Goal: Information Seeking & Learning: Learn about a topic

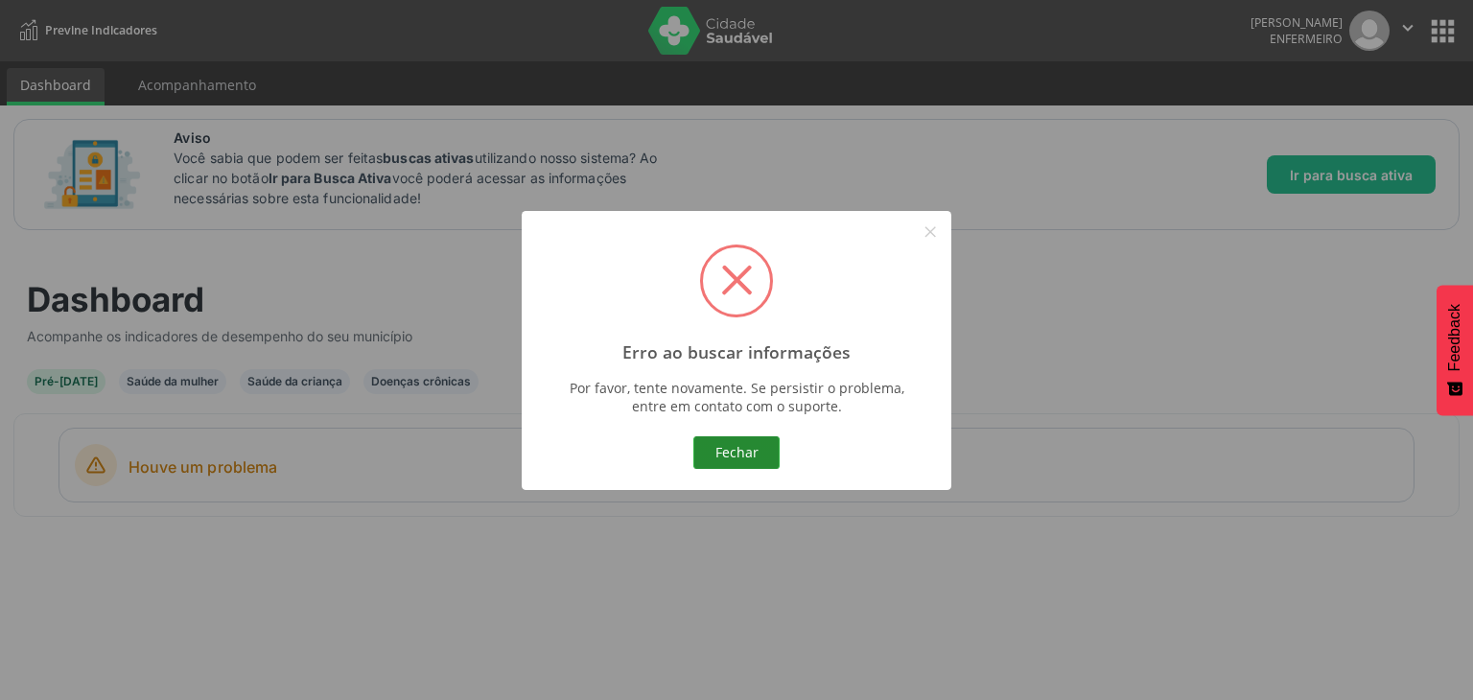
click at [755, 464] on button "Fechar" at bounding box center [736, 452] width 86 height 33
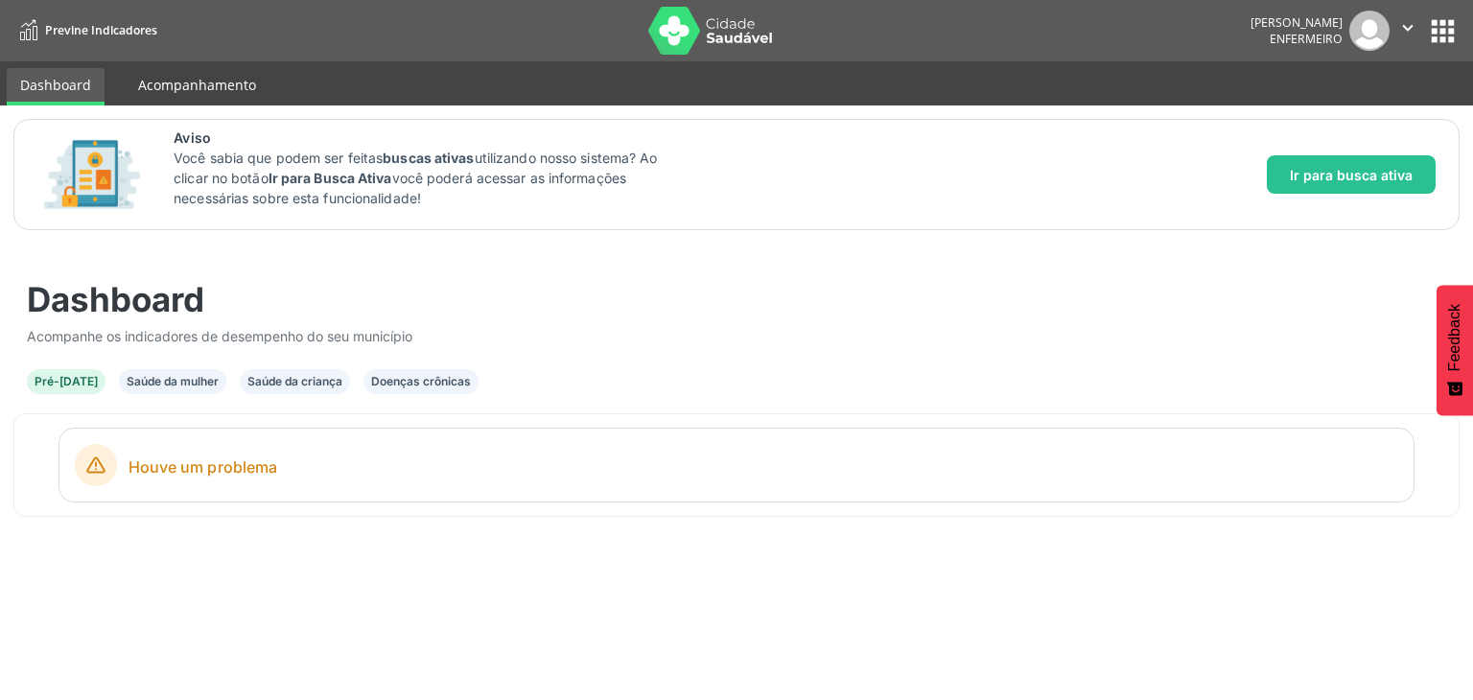
click at [179, 92] on link "Acompanhamento" at bounding box center [197, 85] width 145 height 34
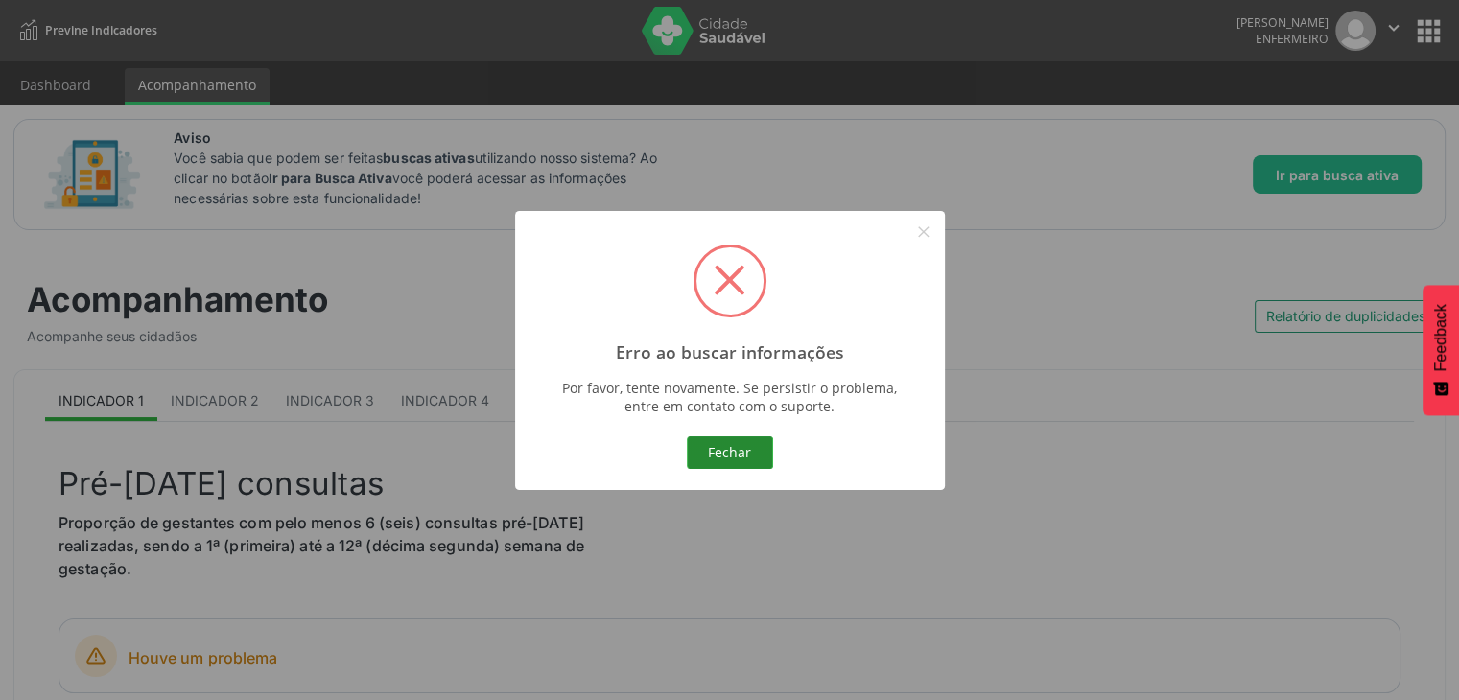
click at [713, 450] on button "Fechar" at bounding box center [730, 452] width 86 height 33
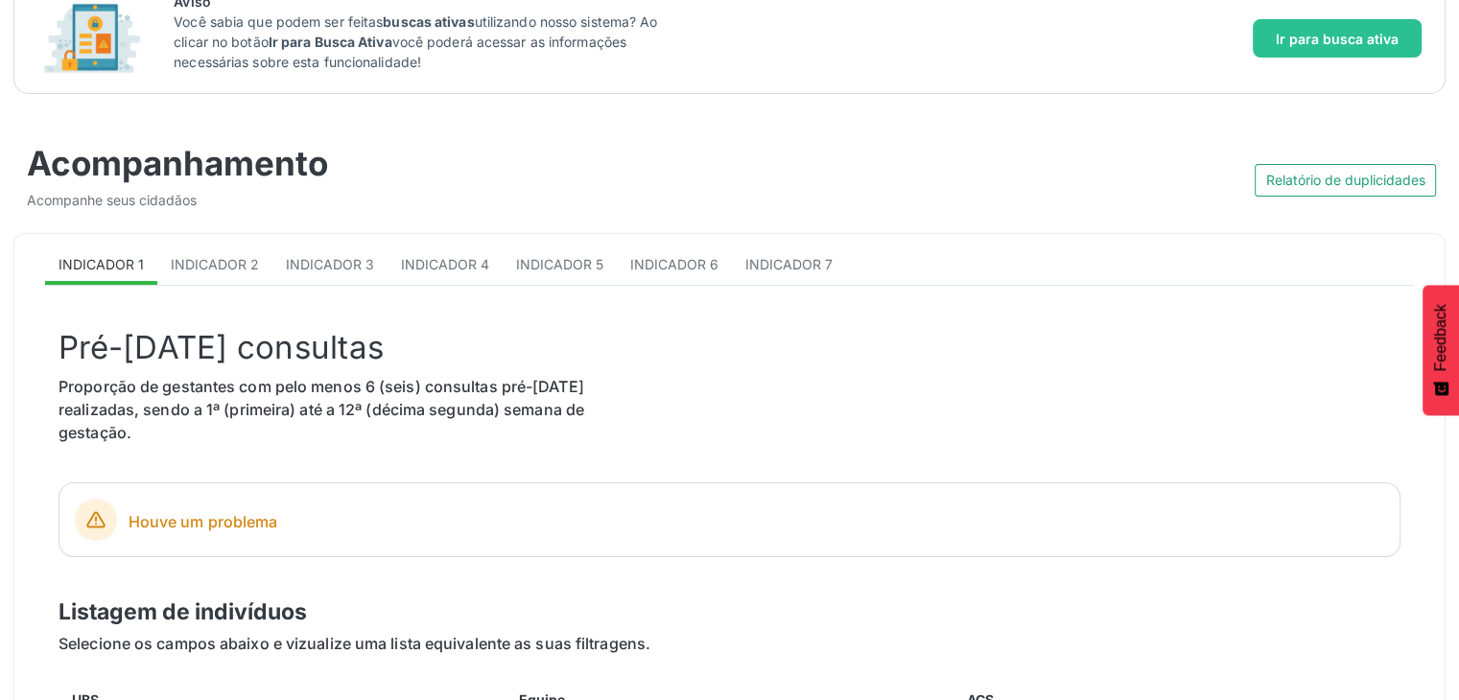
scroll to position [288, 0]
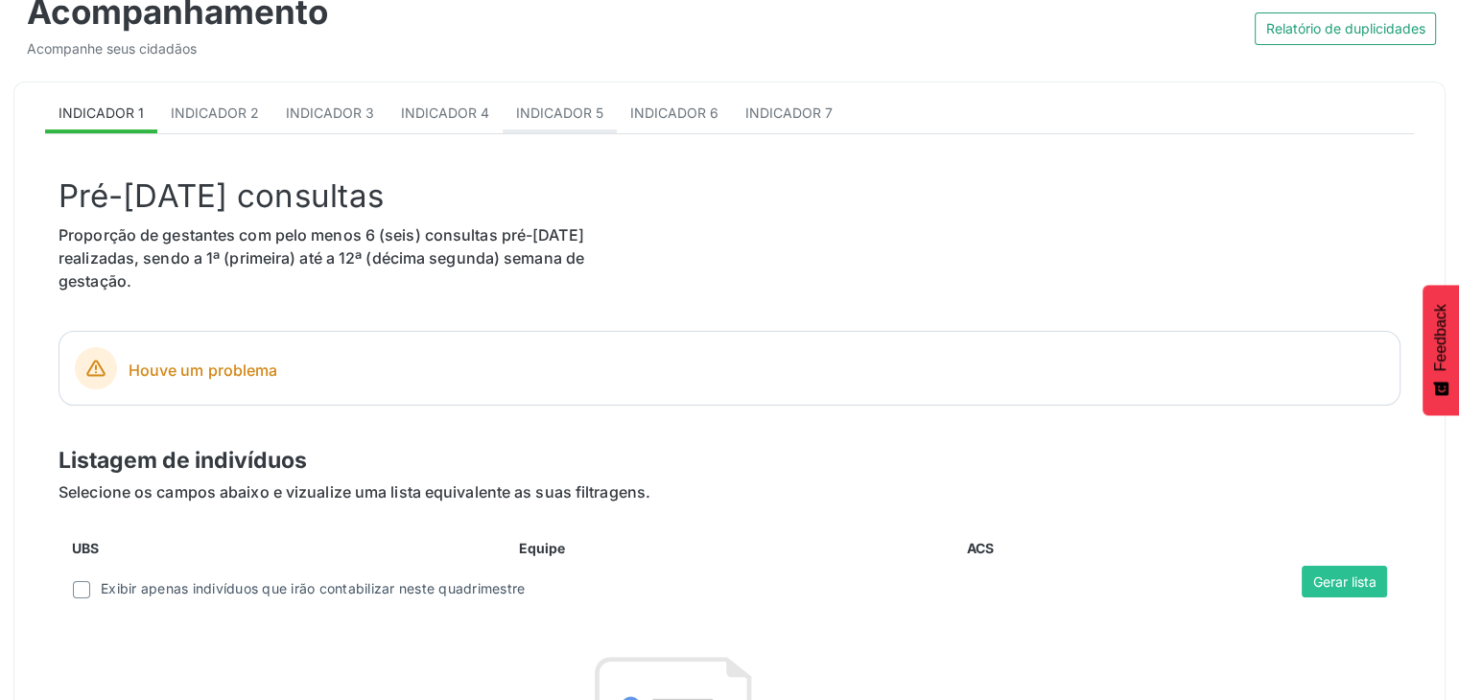
click at [584, 98] on link "Indicador 5" at bounding box center [559, 114] width 114 height 37
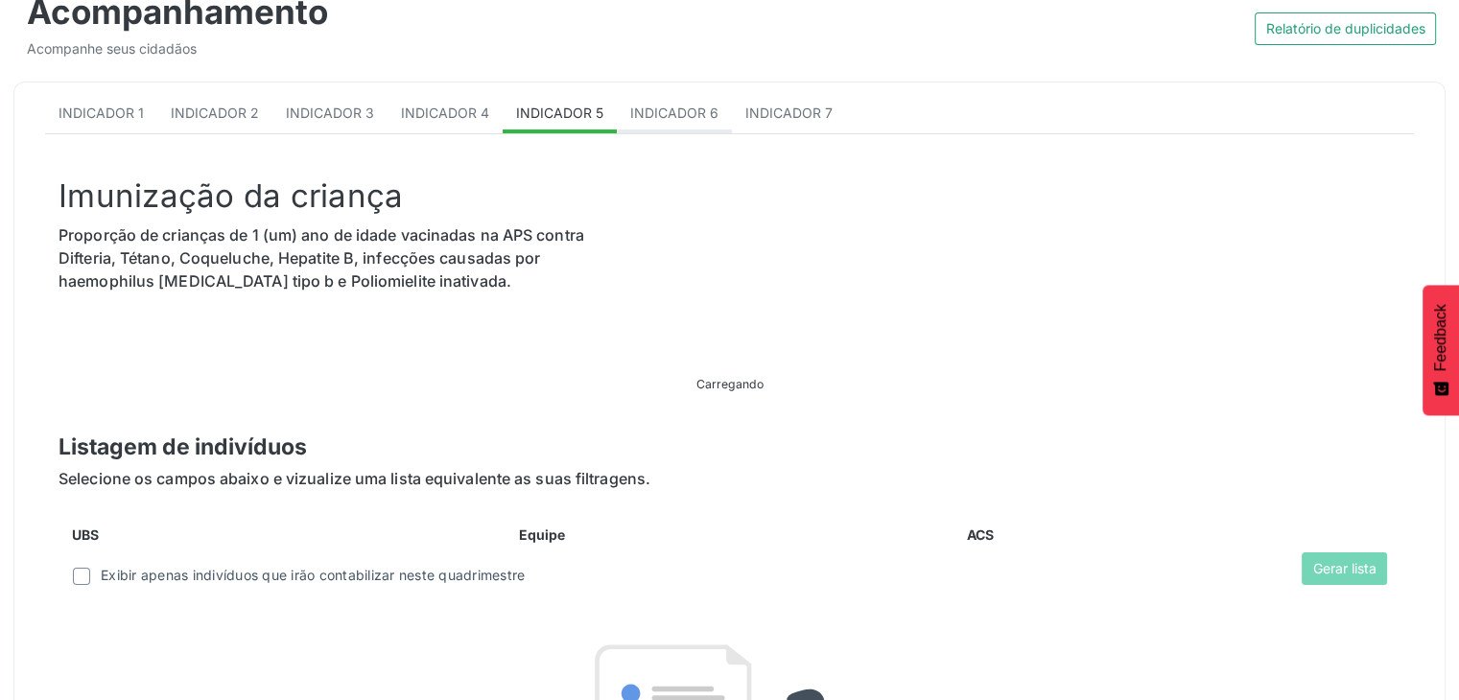
click at [697, 116] on span "Indicador 6" at bounding box center [674, 113] width 88 height 16
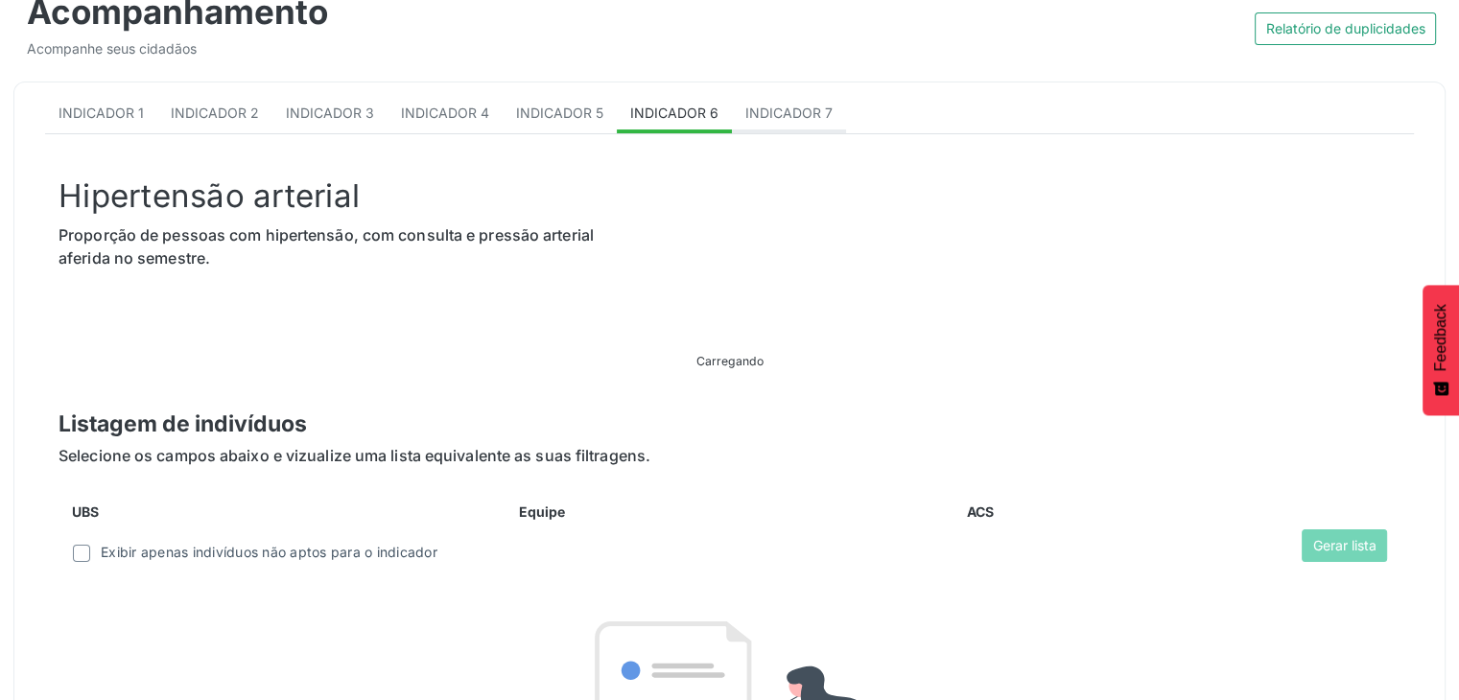
click at [759, 117] on span "Indicador 7" at bounding box center [788, 113] width 87 height 16
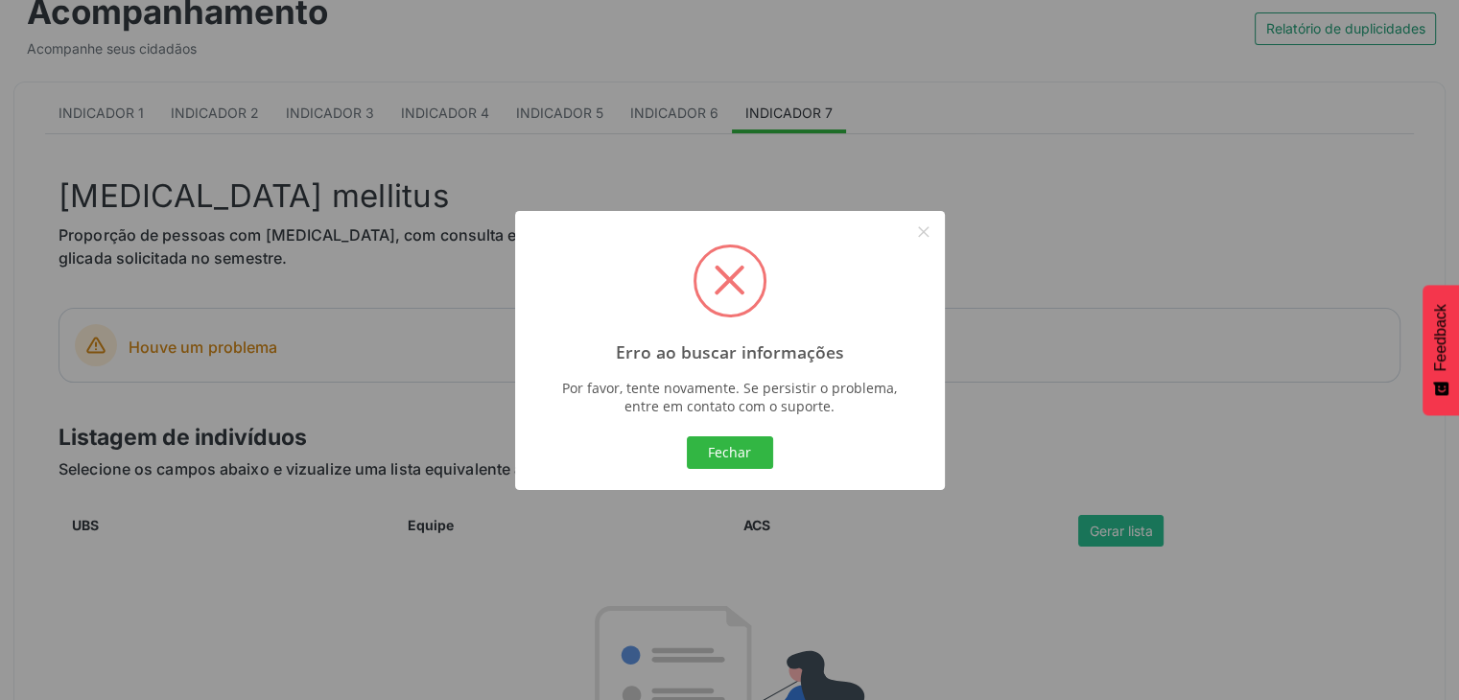
click at [721, 449] on button "Fechar" at bounding box center [730, 452] width 86 height 33
click at [739, 469] on div "Fechar Cancel" at bounding box center [729, 452] width 396 height 40
click at [702, 453] on button "Fechar" at bounding box center [730, 452] width 86 height 33
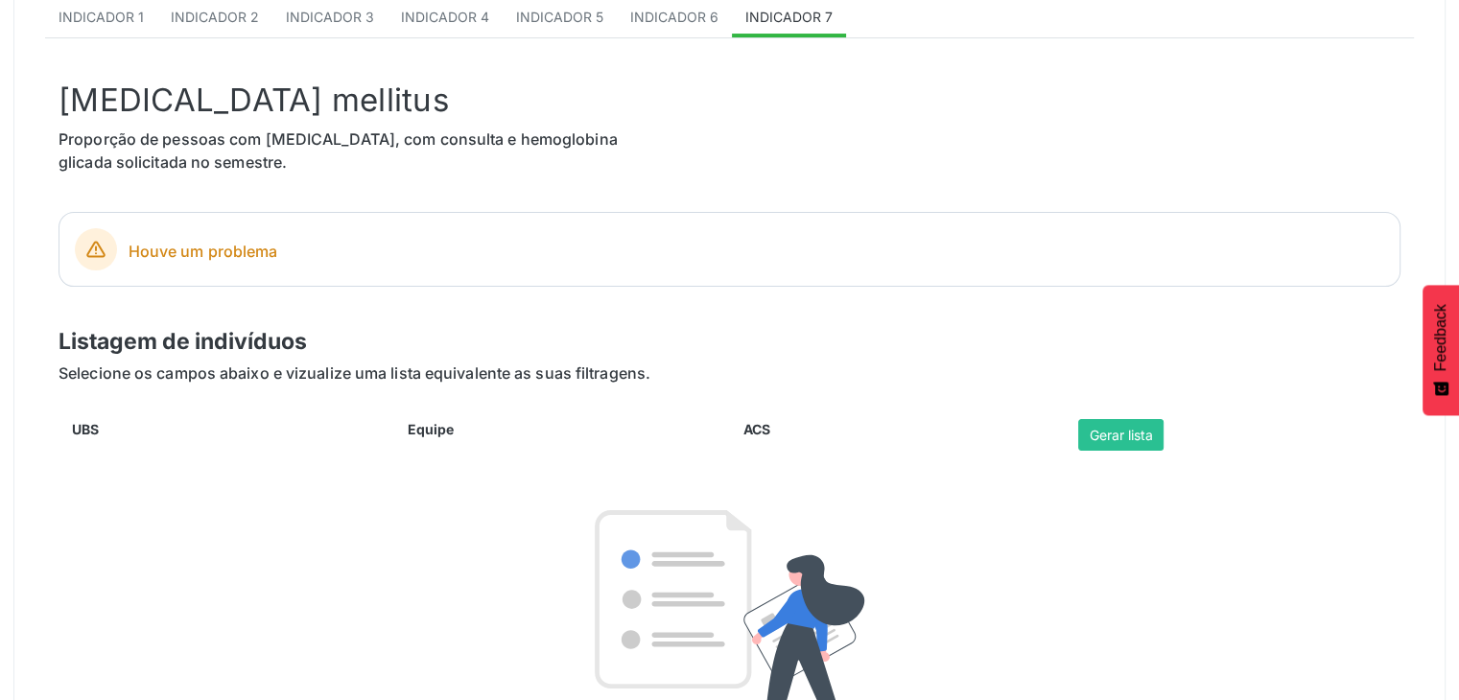
scroll to position [385, 0]
click at [1117, 423] on button "Gerar lista" at bounding box center [1120, 434] width 85 height 33
click at [1117, 428] on button "Gerar lista" at bounding box center [1120, 434] width 85 height 33
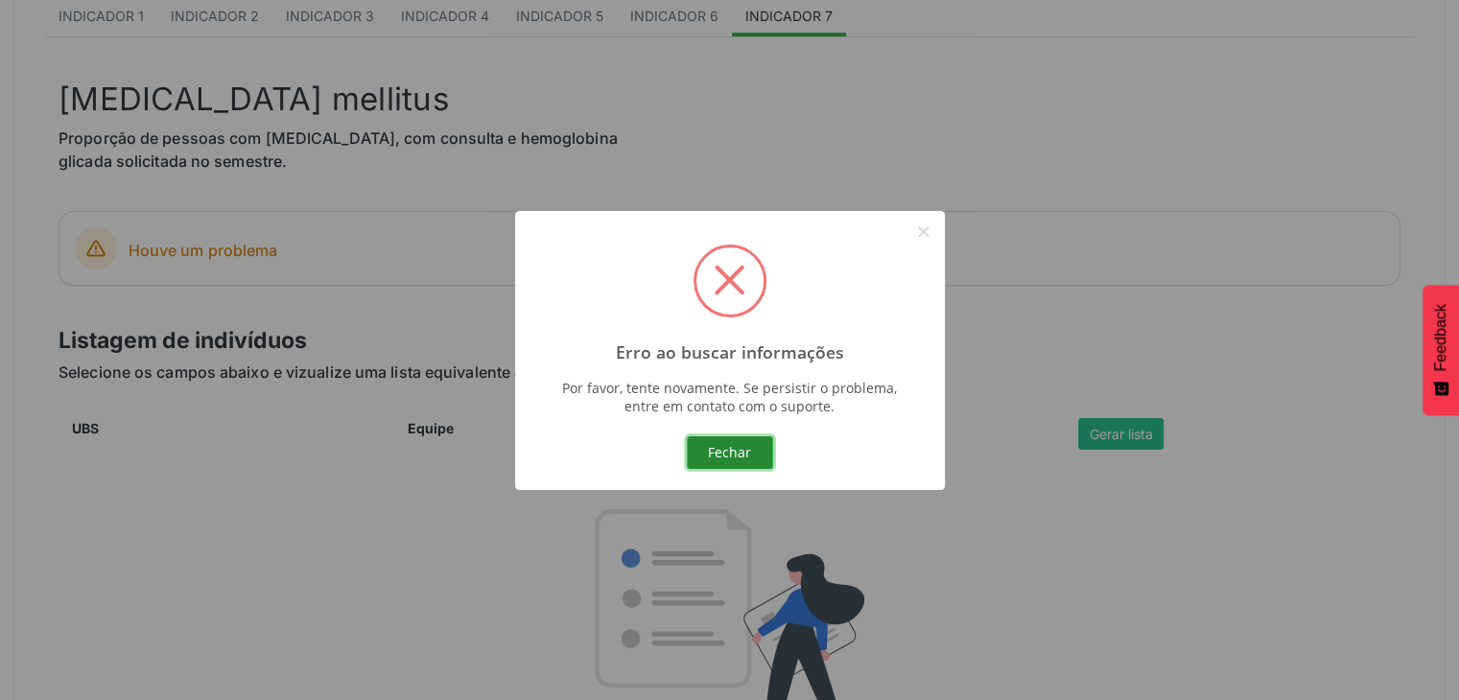
click at [714, 451] on button "Fechar" at bounding box center [730, 452] width 86 height 33
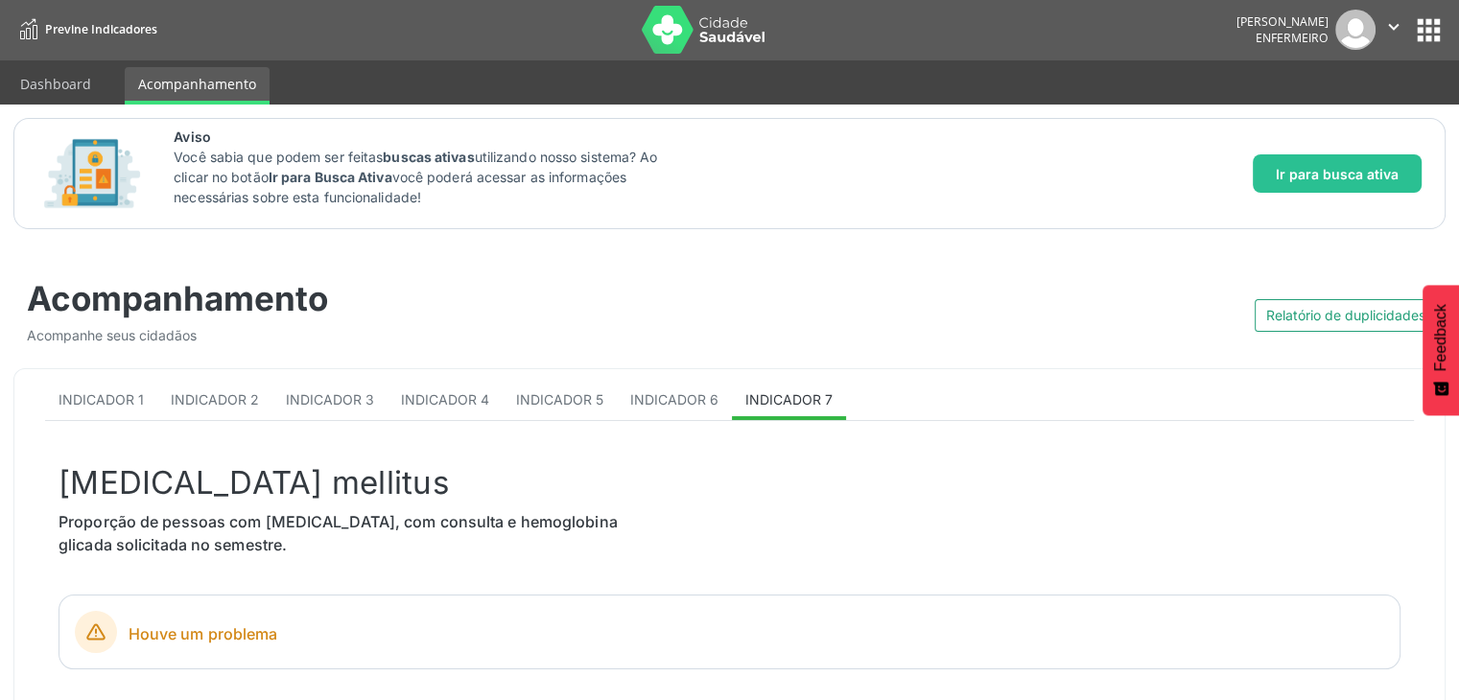
scroll to position [0, 0]
click at [795, 403] on li "Indicador 7" at bounding box center [789, 402] width 114 height 37
click at [783, 396] on li "Indicador 7" at bounding box center [789, 402] width 114 height 37
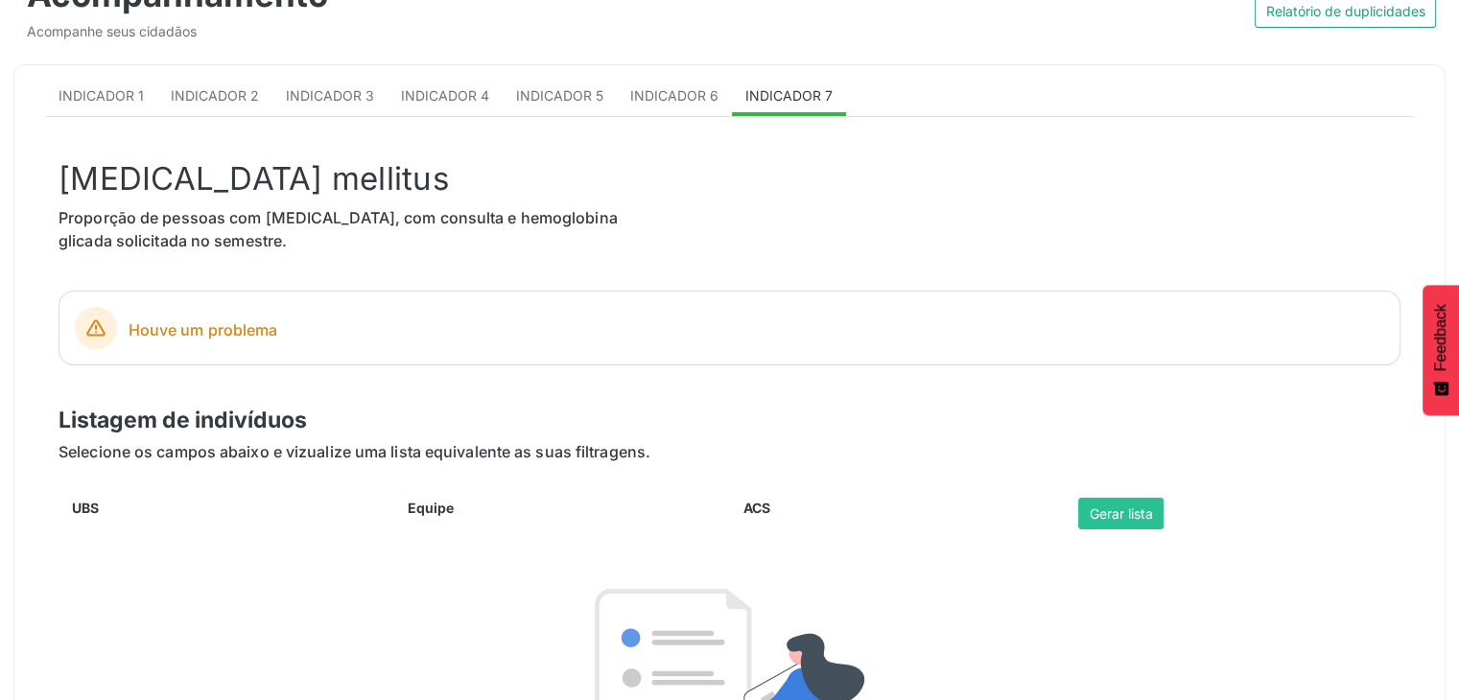
scroll to position [193, 0]
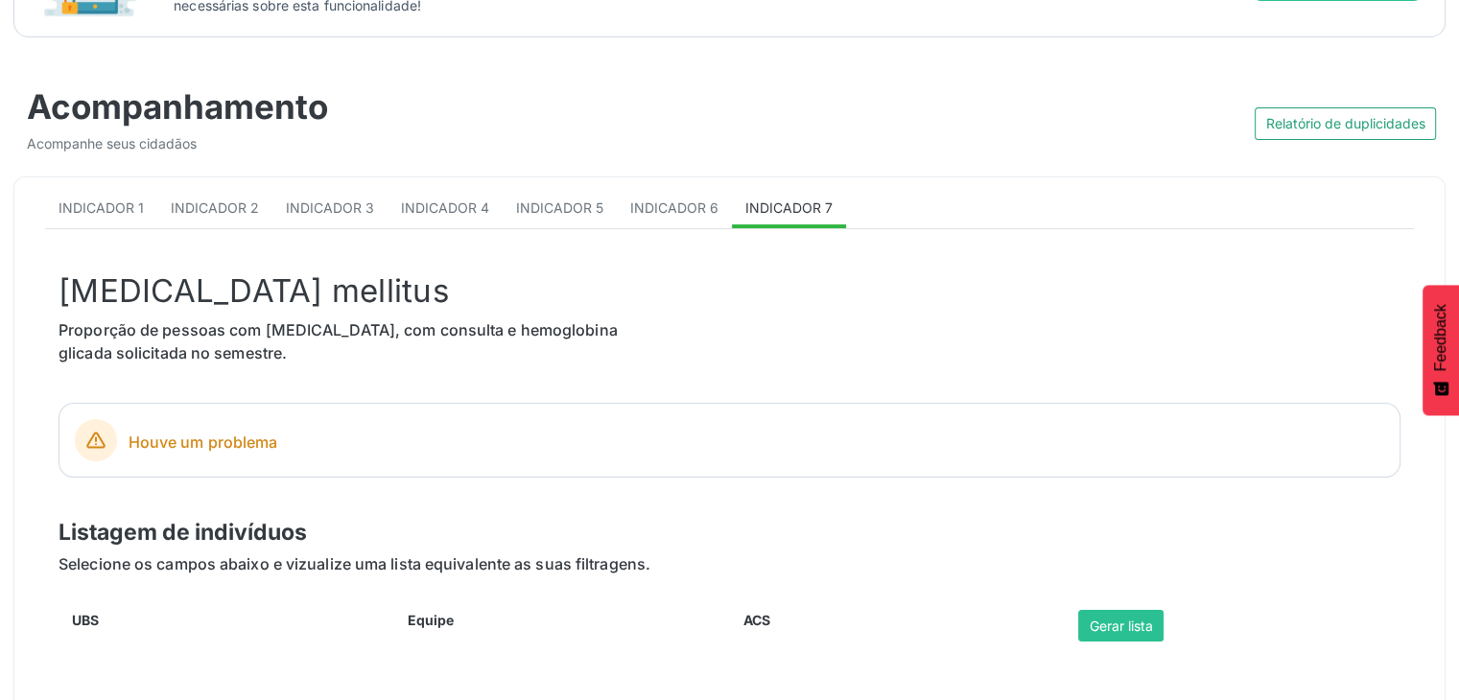
click at [756, 216] on li "Indicador 7" at bounding box center [789, 209] width 114 height 37
click at [759, 206] on li "Indicador 7" at bounding box center [789, 209] width 114 height 37
click at [789, 280] on p "[MEDICAL_DATA] mellitus" at bounding box center [729, 292] width 1342 height 48
click at [1133, 630] on button "Gerar lista" at bounding box center [1120, 626] width 85 height 33
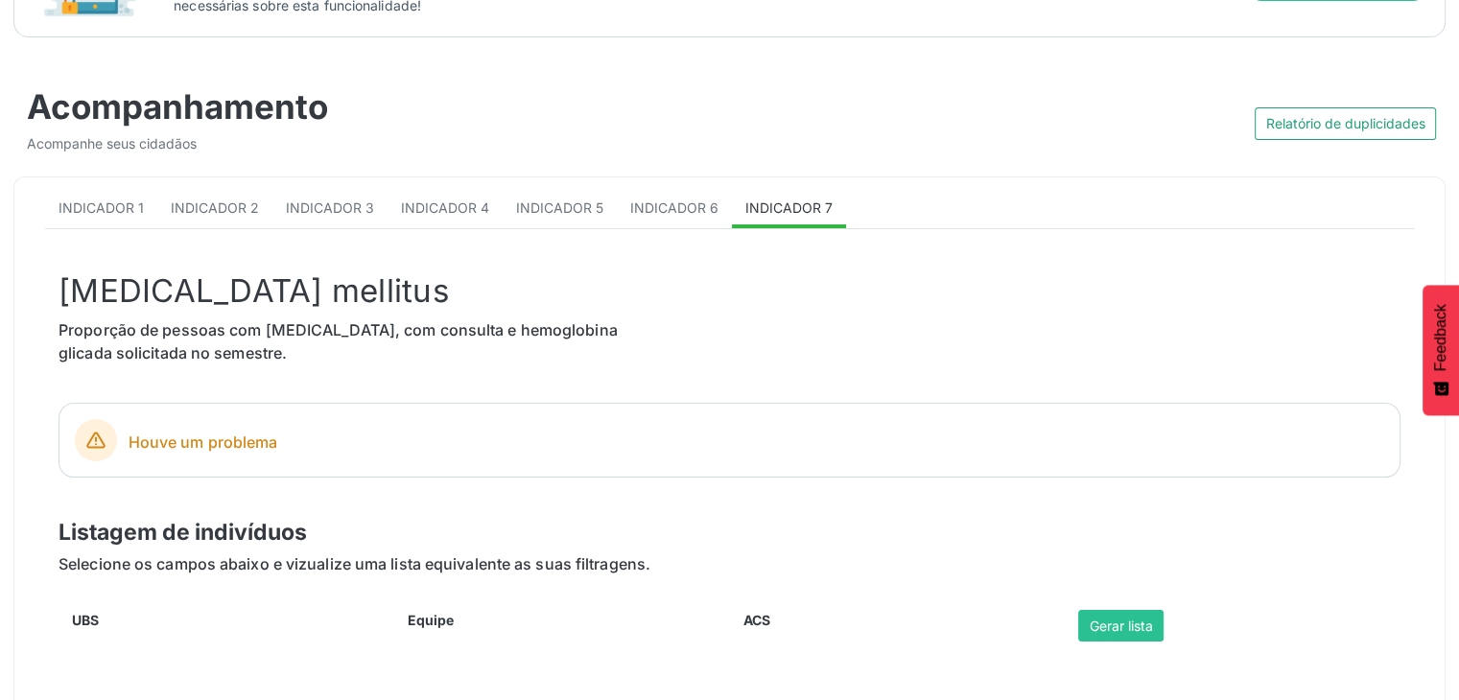
click at [709, 275] on p "[MEDICAL_DATA] mellitus" at bounding box center [729, 292] width 1342 height 48
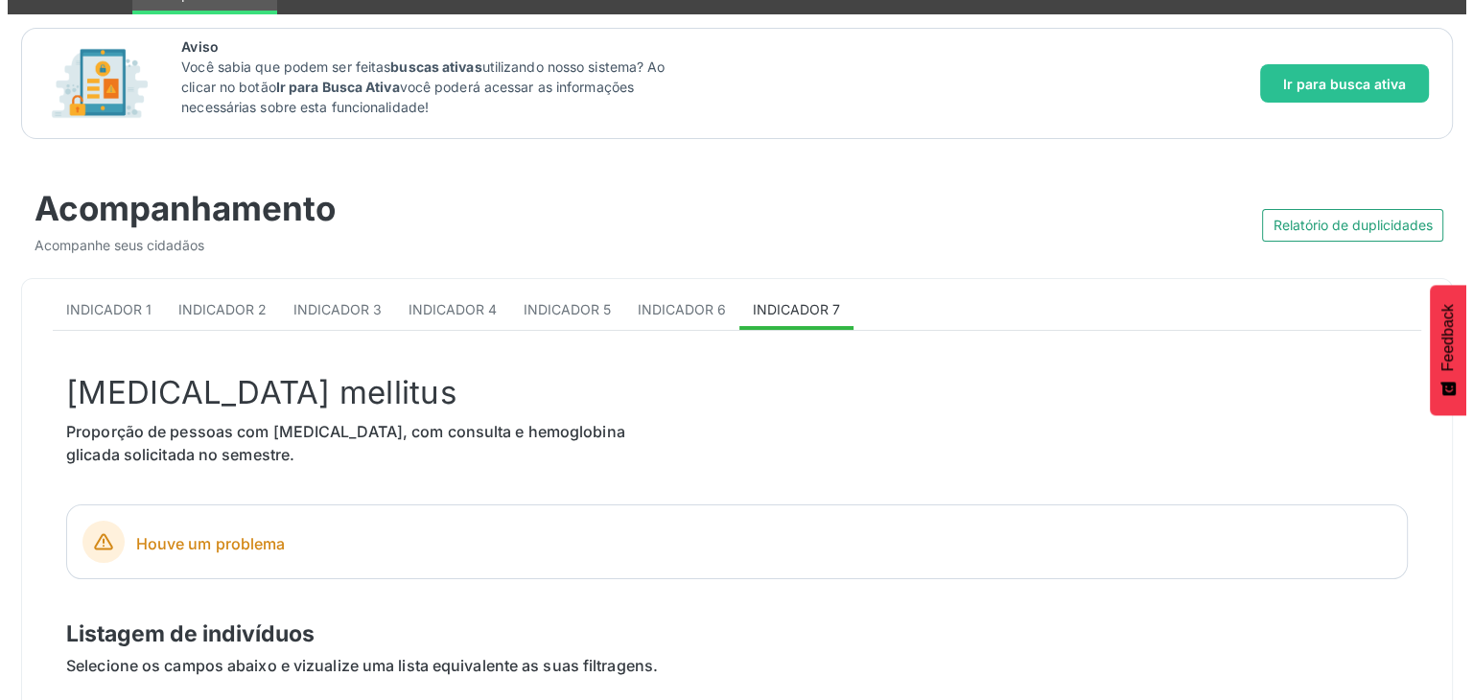
scroll to position [0, 0]
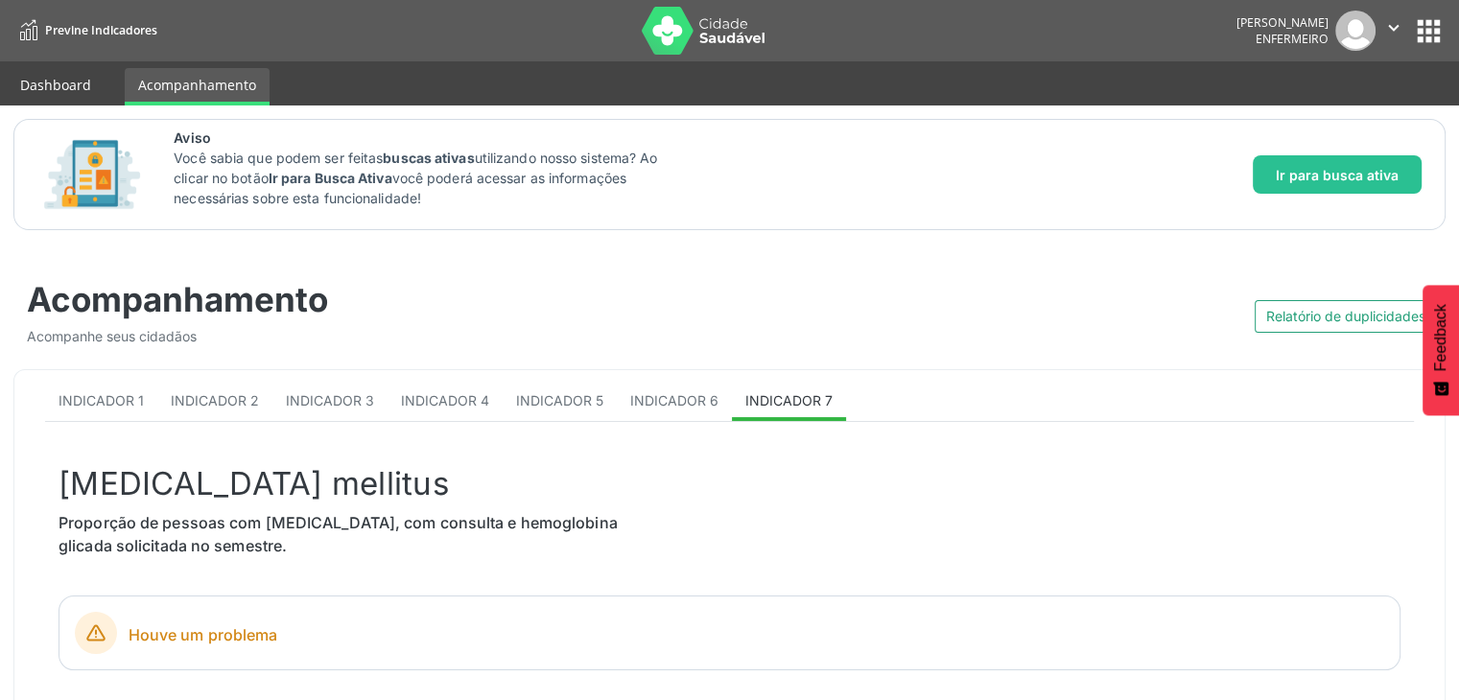
click at [57, 82] on link "Dashboard" at bounding box center [56, 85] width 98 height 34
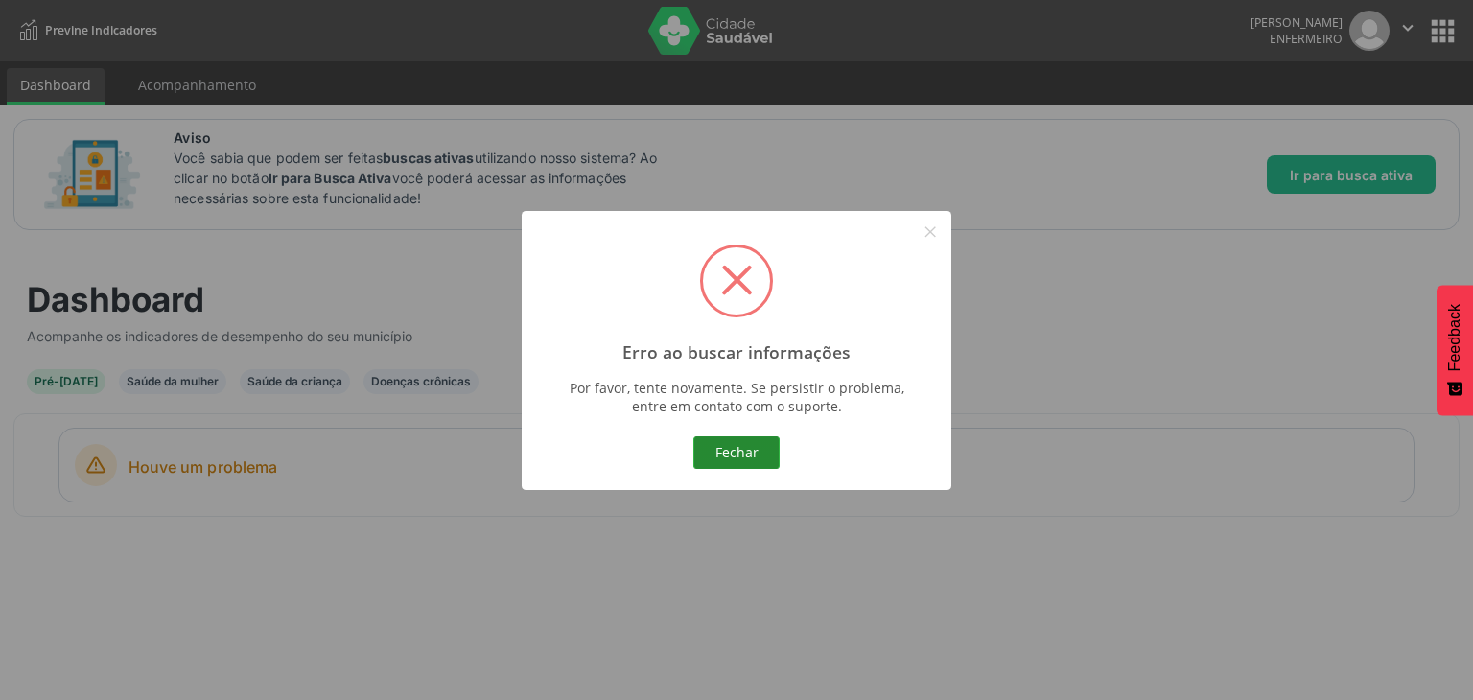
click at [725, 442] on button "Fechar" at bounding box center [736, 452] width 86 height 33
